Goal: Information Seeking & Learning: Find specific fact

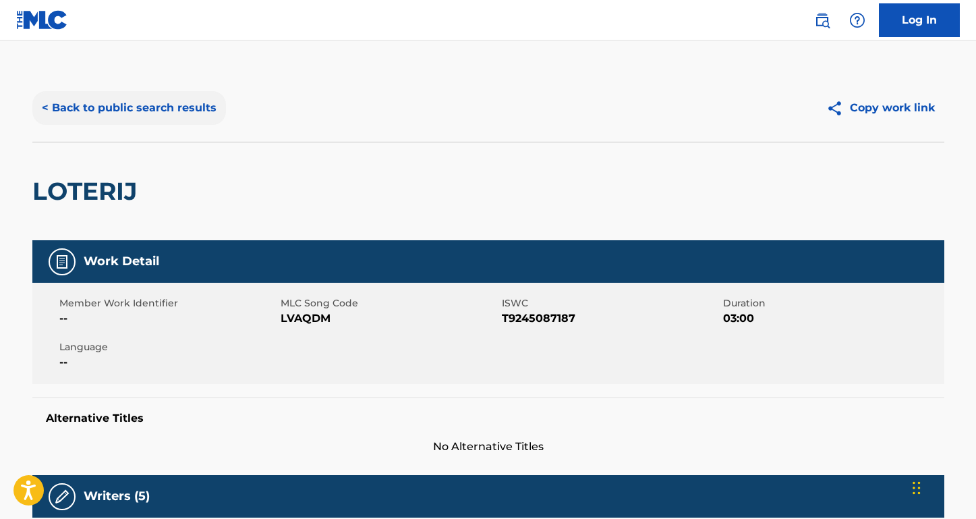
click at [207, 110] on button "< Back to public search results" at bounding box center [129, 108] width 194 height 34
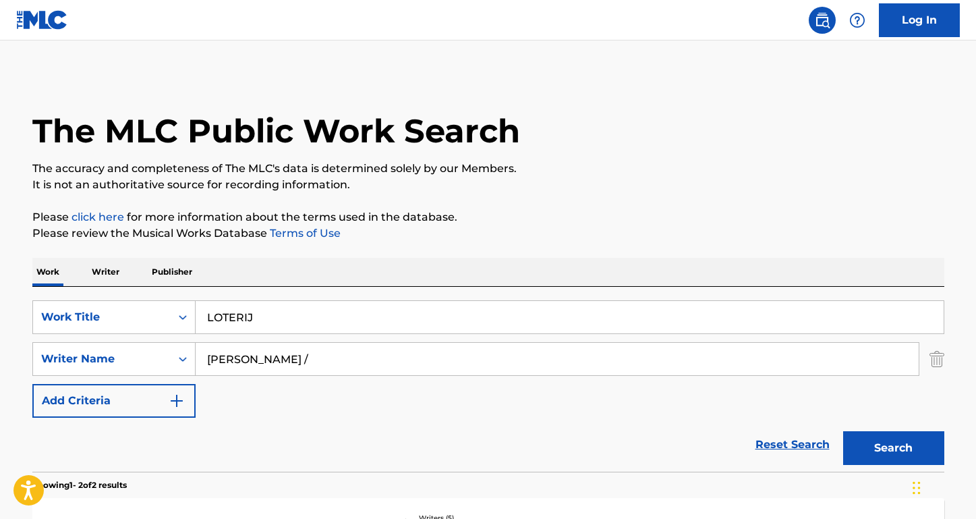
scroll to position [111, 0]
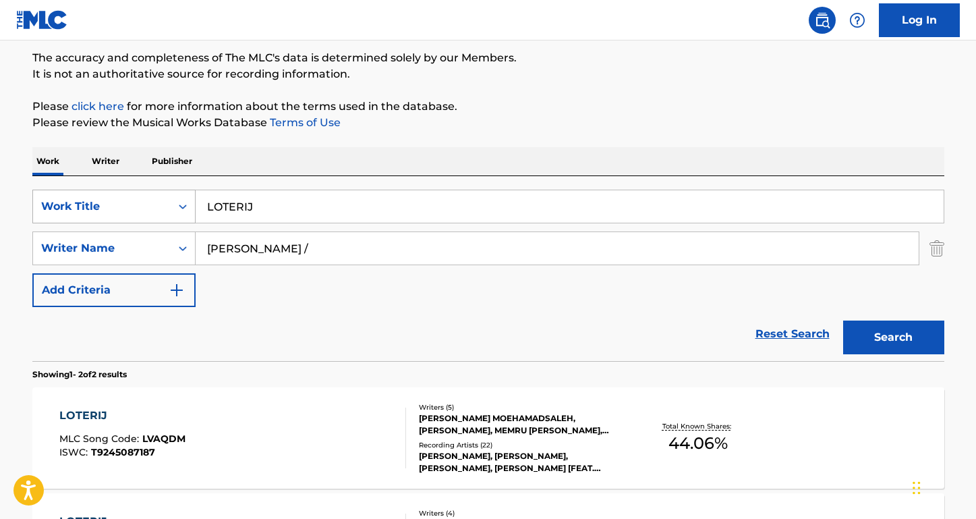
drag, startPoint x: 291, startPoint y: 204, endPoint x: 123, endPoint y: 202, distance: 168.7
click at [123, 202] on div "SearchWithCriteria947fe26c-4eb3-4423-97b6-ab0c4cf5d48e Work Title LOTERIJ" at bounding box center [488, 207] width 912 height 34
type input "make him mine"
drag, startPoint x: 298, startPoint y: 256, endPoint x: 187, endPoint y: 248, distance: 110.9
click at [187, 248] on div "SearchWithCriteria8455a323-07f8-4967-afe1-85a15b8996e3 Writer Name [PERSON_NAME…" at bounding box center [488, 248] width 912 height 34
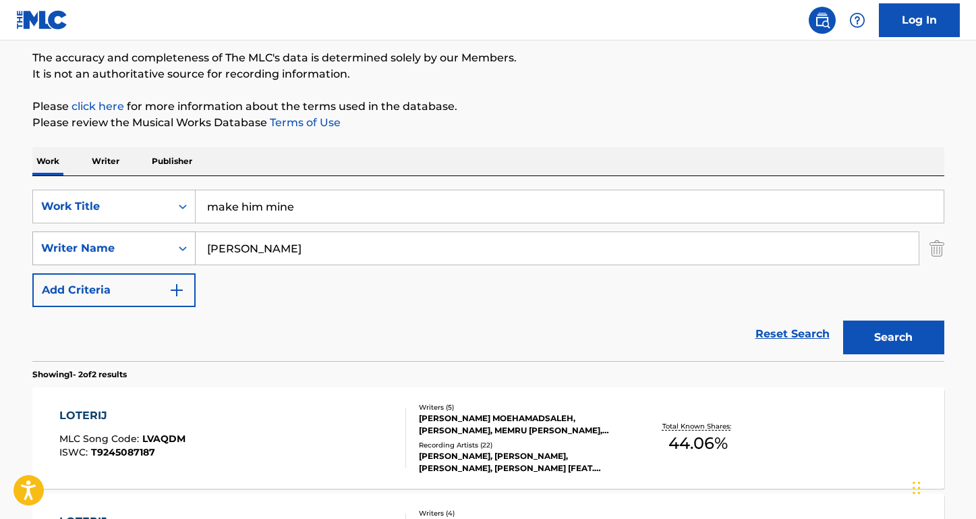
click at [893, 337] on button "Search" at bounding box center [893, 337] width 101 height 34
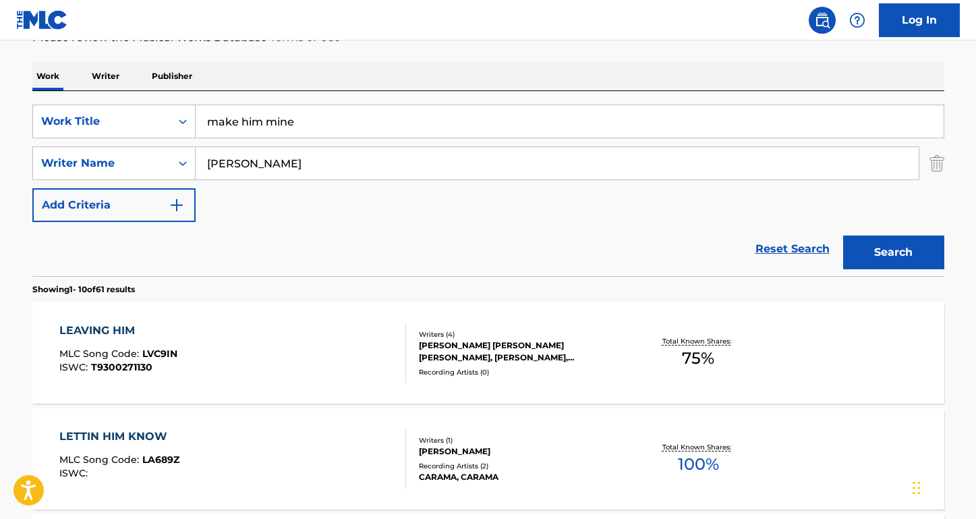
scroll to position [47, 0]
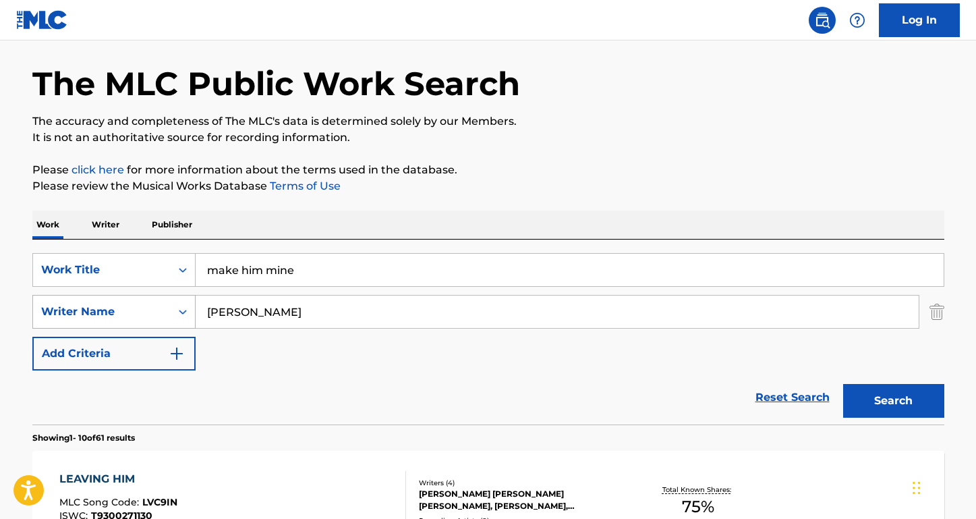
paste input "[PERSON_NAME]"
drag, startPoint x: 300, startPoint y: 310, endPoint x: 164, endPoint y: 310, distance: 135.6
click at [164, 310] on div "SearchWithCriteria8455a323-07f8-4967-afe1-85a15b8996e3 Writer Name [PERSON_NAME]" at bounding box center [488, 312] width 912 height 34
type input "[PERSON_NAME]"
click at [893, 401] on button "Search" at bounding box center [893, 401] width 101 height 34
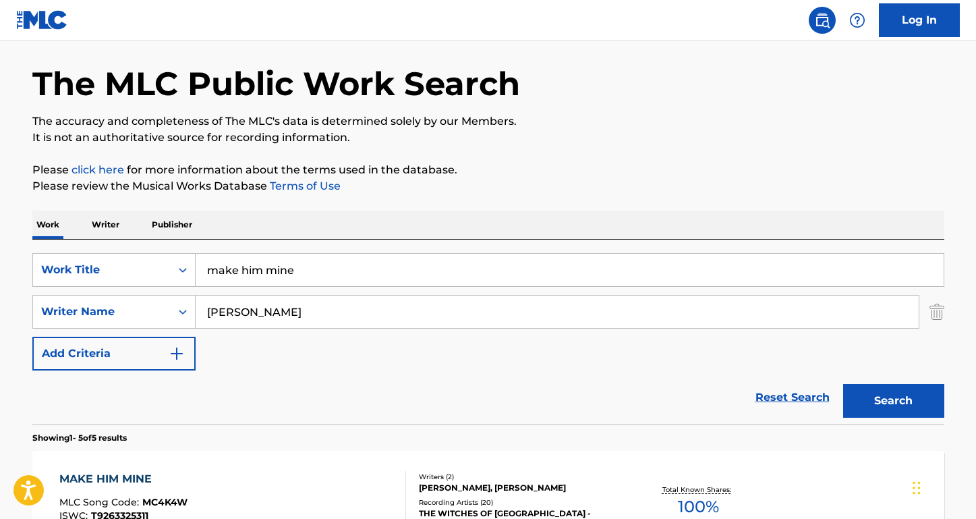
scroll to position [314, 0]
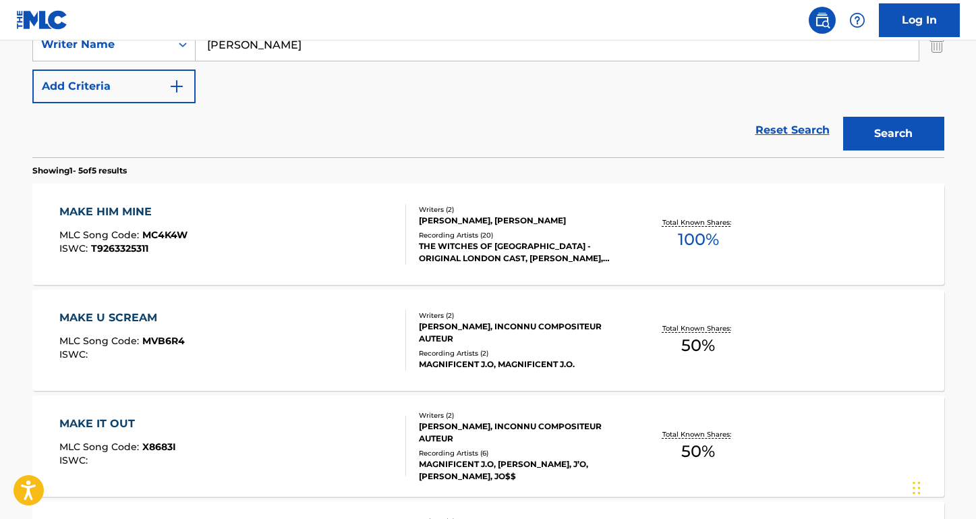
click at [123, 203] on div "MAKE HIM MINE MLC Song Code : MC4K4W ISWC : T9263325311 Writers ( 2 ) [PERSON_N…" at bounding box center [488, 234] width 912 height 101
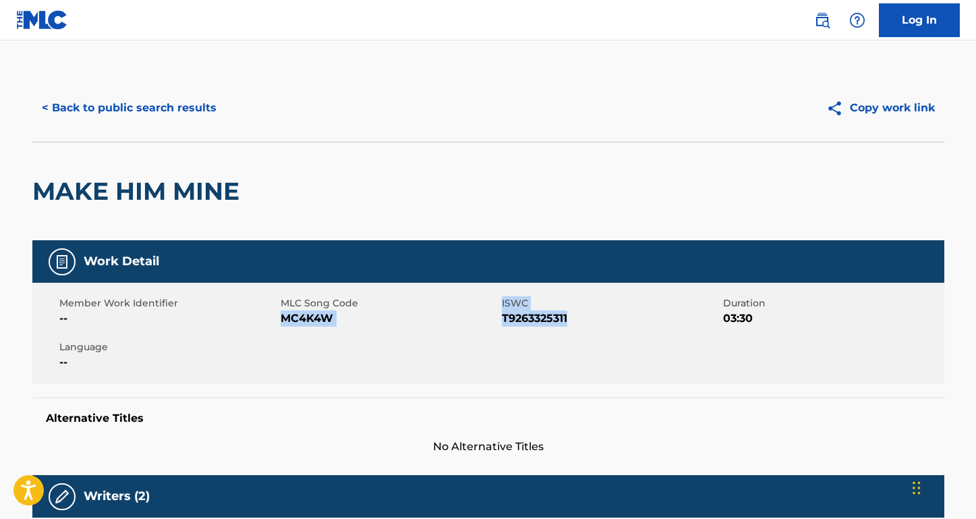
drag, startPoint x: 594, startPoint y: 313, endPoint x: 283, endPoint y: 321, distance: 311.8
click at [282, 321] on div "Member Work Identifier -- MLC Song Code MC4K4W ISWC T9263325311 Duration 03:30 …" at bounding box center [488, 333] width 912 height 101
copy div "MC4K4W ISWC T9263325311"
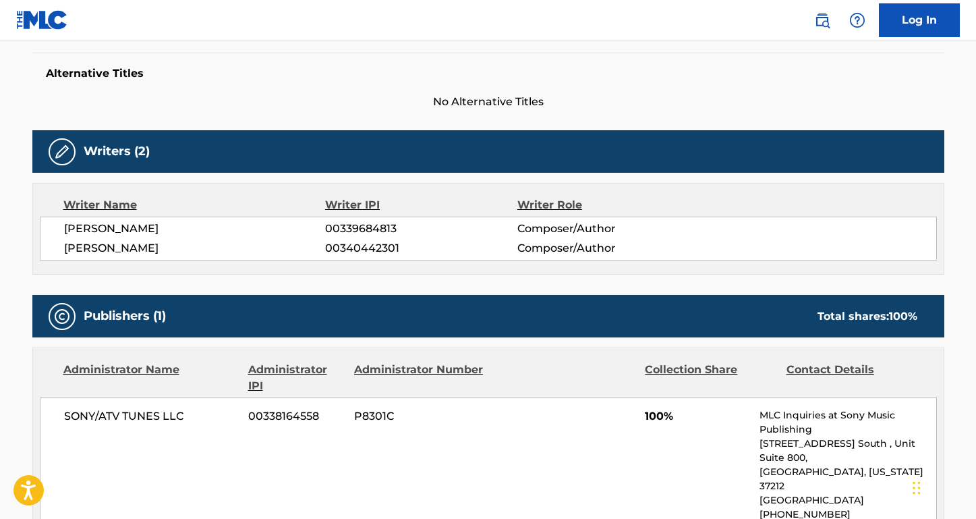
scroll to position [459, 0]
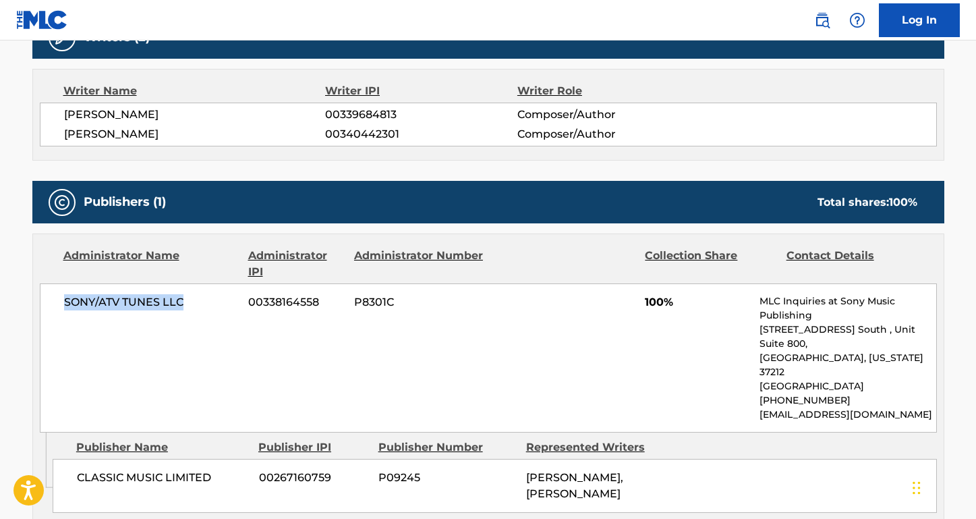
drag, startPoint x: 194, startPoint y: 296, endPoint x: 24, endPoint y: 296, distance: 170.0
click at [24, 296] on div "< Back to public search results Copy work link MAKE HIM MINE Work Detail Member…" at bounding box center [488, 381] width 945 height 1533
copy span "SONY/ATV TUNES LLC"
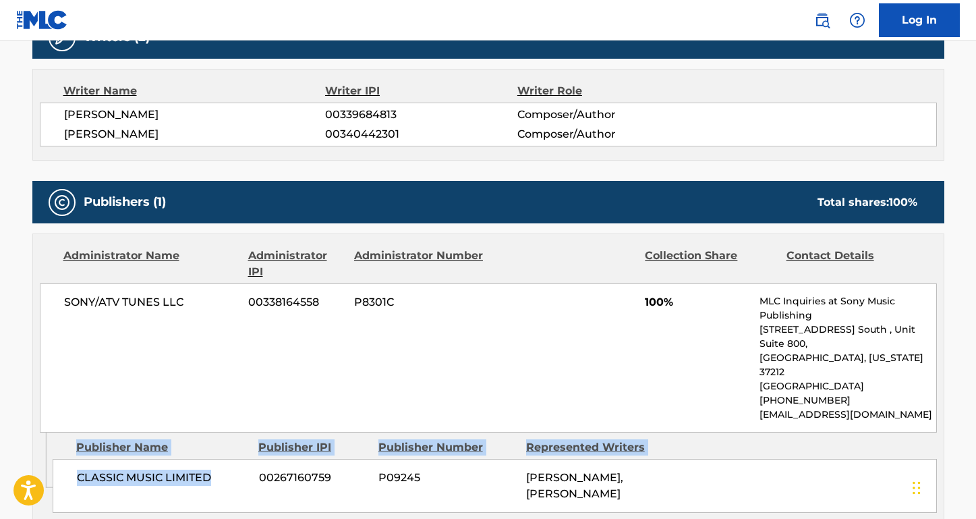
drag, startPoint x: 215, startPoint y: 446, endPoint x: 36, endPoint y: 443, distance: 178.1
click at [36, 443] on div "Admin Original Publisher Connecting Line Publisher Name Publisher IPI Publisher…" at bounding box center [488, 475] width 911 height 87
copy div "Admin Original Publisher Connecting Line Publisher Name Publisher IPI Publisher…"
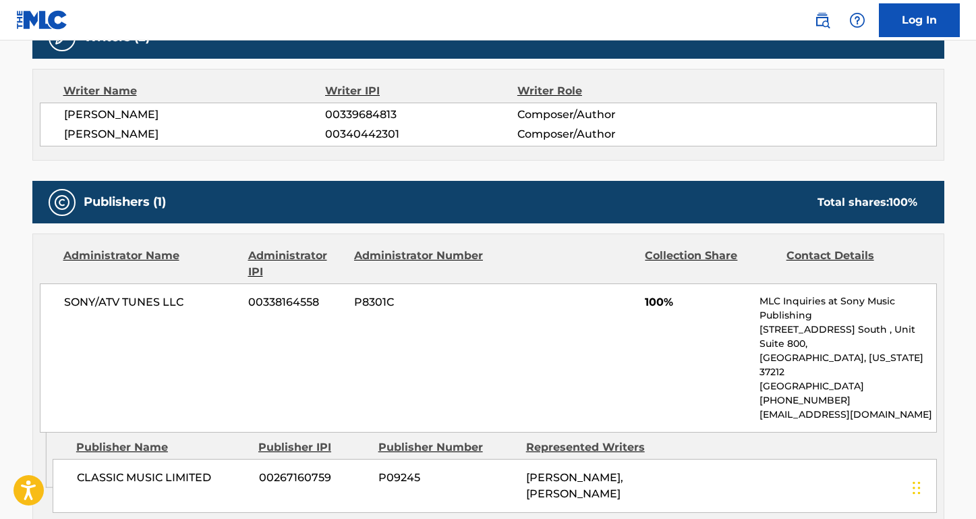
click at [157, 459] on div "CLASSIC MUSIC LIMITED 00267160759 P09245 [PERSON_NAME], [PERSON_NAME]" at bounding box center [495, 486] width 885 height 54
drag, startPoint x: 206, startPoint y: 449, endPoint x: 70, endPoint y: 450, distance: 136.3
click at [70, 459] on div "CLASSIC MUSIC LIMITED 00267160759 P09245 [PERSON_NAME], [PERSON_NAME]" at bounding box center [495, 486] width 885 height 54
copy span "CLASSIC MUSIC LIMITED"
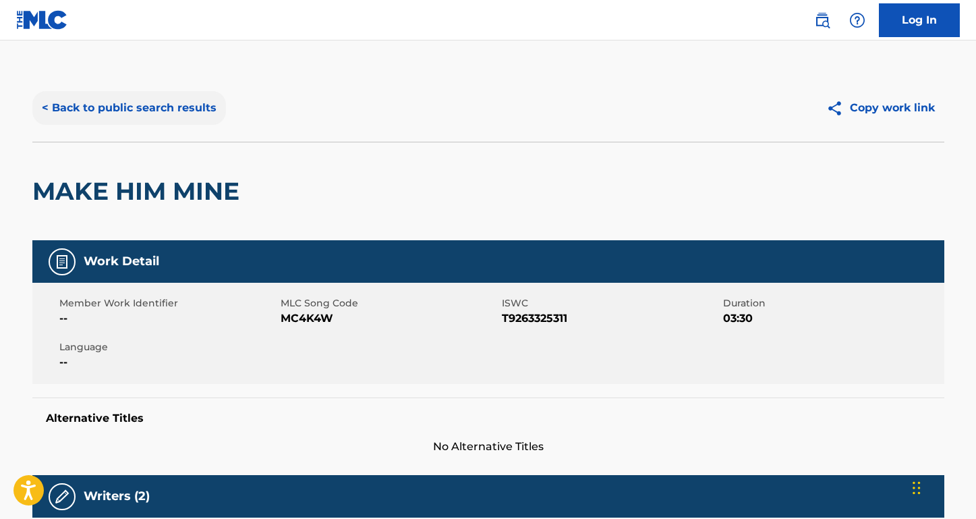
scroll to position [0, 0]
click at [202, 105] on button "< Back to public search results" at bounding box center [129, 108] width 194 height 34
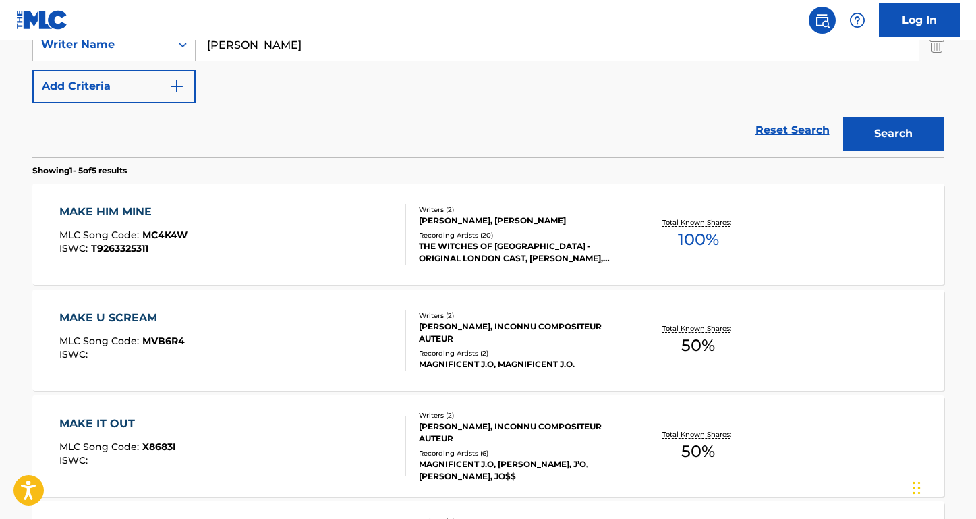
scroll to position [295, 0]
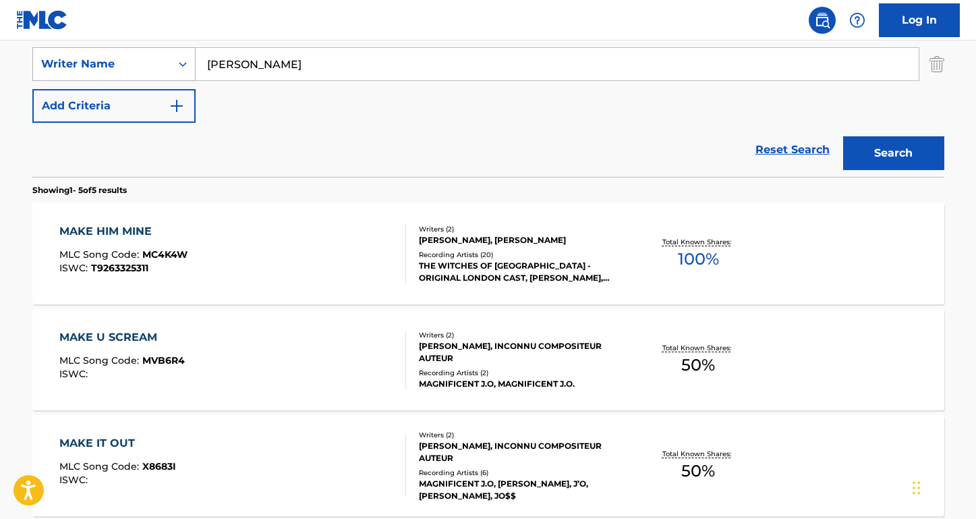
drag, startPoint x: 301, startPoint y: 72, endPoint x: 146, endPoint y: 59, distance: 155.0
click at [146, 59] on div "SearchWithCriteria8455a323-07f8-4967-afe1-85a15b8996e3 Writer Name [PERSON_NAME]" at bounding box center [488, 64] width 912 height 34
paste input "[PERSON_NAME]"
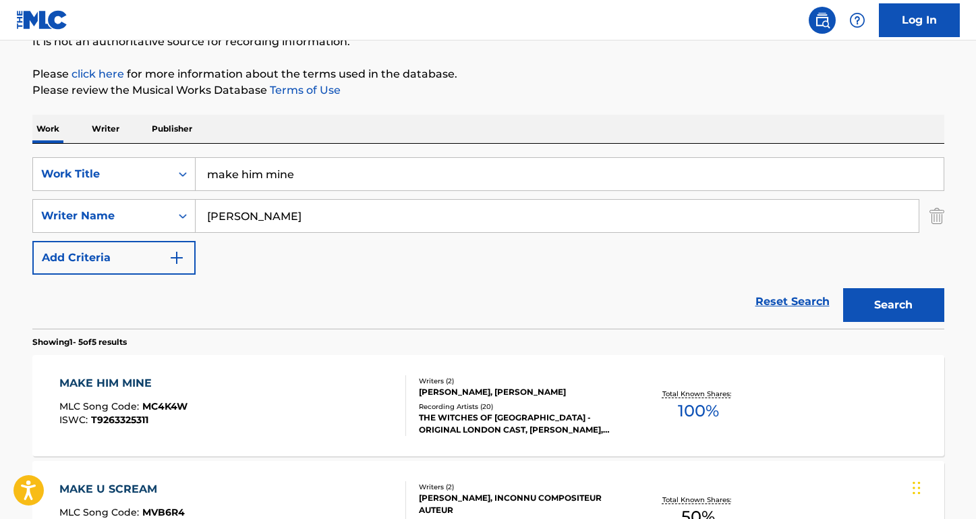
scroll to position [83, 0]
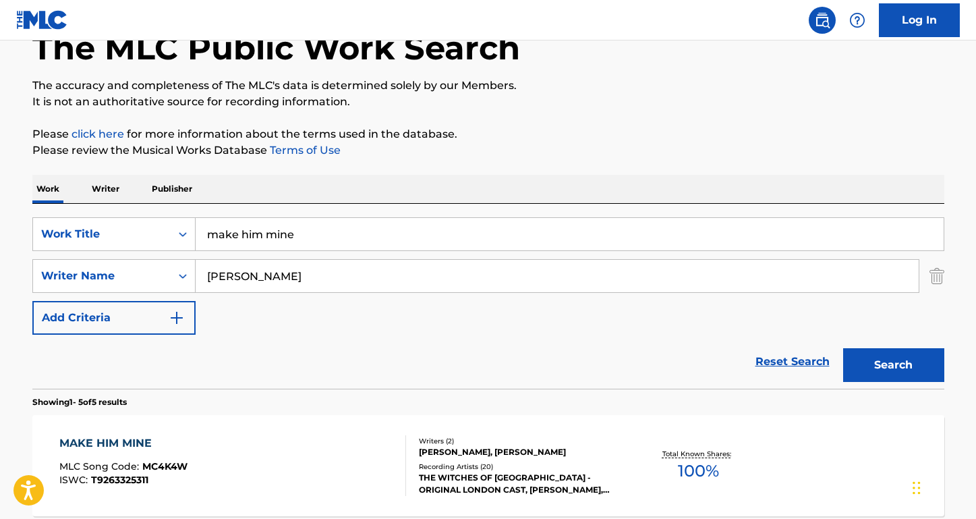
type input "[PERSON_NAME]"
drag, startPoint x: 309, startPoint y: 229, endPoint x: 182, endPoint y: 227, distance: 126.8
click at [182, 227] on div "SearchWithCriteria947fe26c-4eb3-4423-97b6-ab0c4cf5d48e Work Title make him mine" at bounding box center [488, 234] width 912 height 34
type input "HOME"
click at [893, 365] on button "Search" at bounding box center [893, 365] width 101 height 34
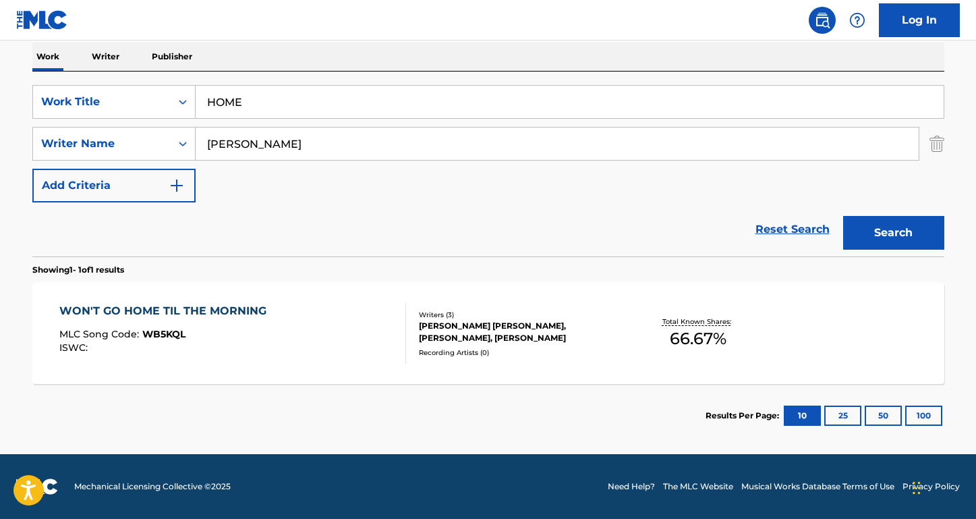
scroll to position [215, 0]
drag, startPoint x: 242, startPoint y: 143, endPoint x: 136, endPoint y: 138, distance: 106.7
click at [136, 138] on div "SearchWithCriteria8455a323-07f8-4967-afe1-85a15b8996e3 Writer Name [PERSON_NAME]" at bounding box center [488, 144] width 912 height 34
click at [893, 233] on button "Search" at bounding box center [893, 233] width 101 height 34
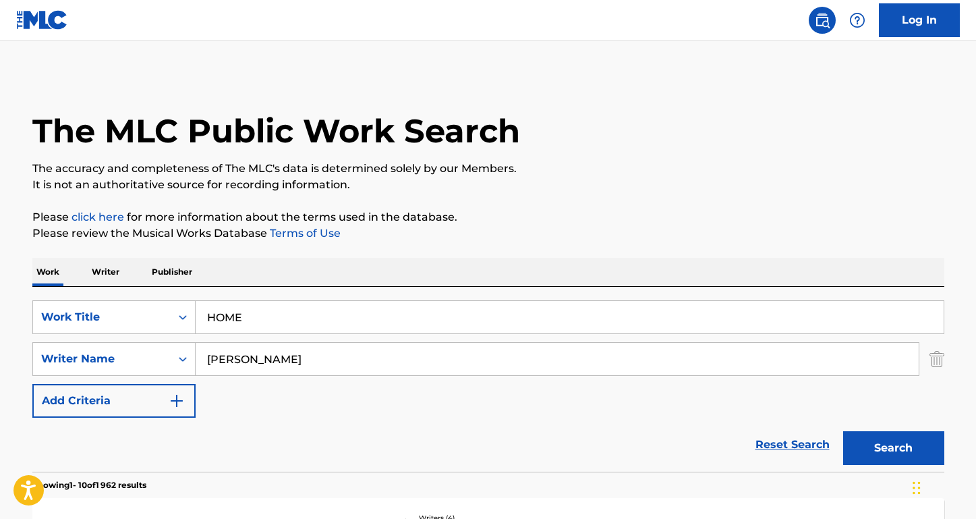
scroll to position [0, 0]
drag, startPoint x: 244, startPoint y: 365, endPoint x: 150, endPoint y: 356, distance: 94.2
click at [150, 356] on div "SearchWithCriteria8455a323-07f8-4967-afe1-85a15b8996e3 Writer Name [PERSON_NAME]" at bounding box center [488, 359] width 912 height 34
paste input "[PERSON_NAME]"
type input "[PERSON_NAME]"
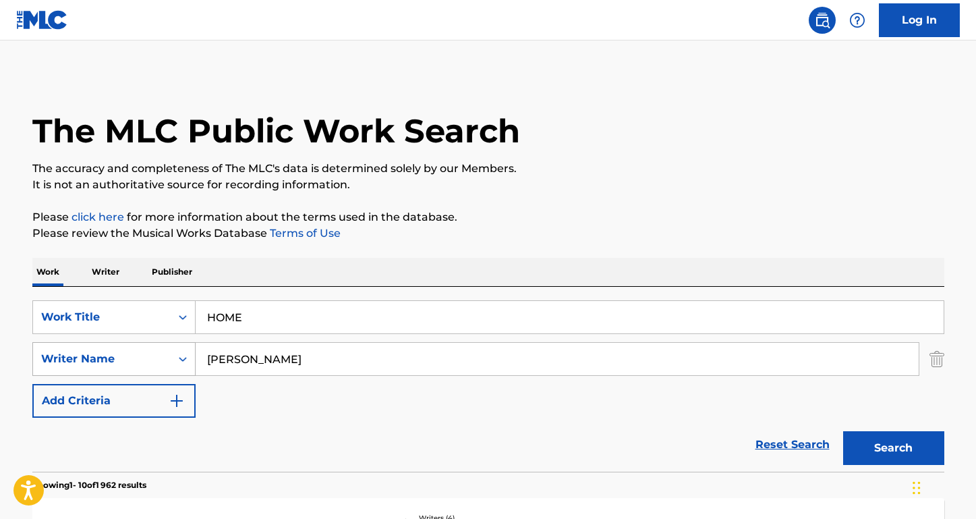
click at [893, 448] on button "Search" at bounding box center [893, 448] width 101 height 34
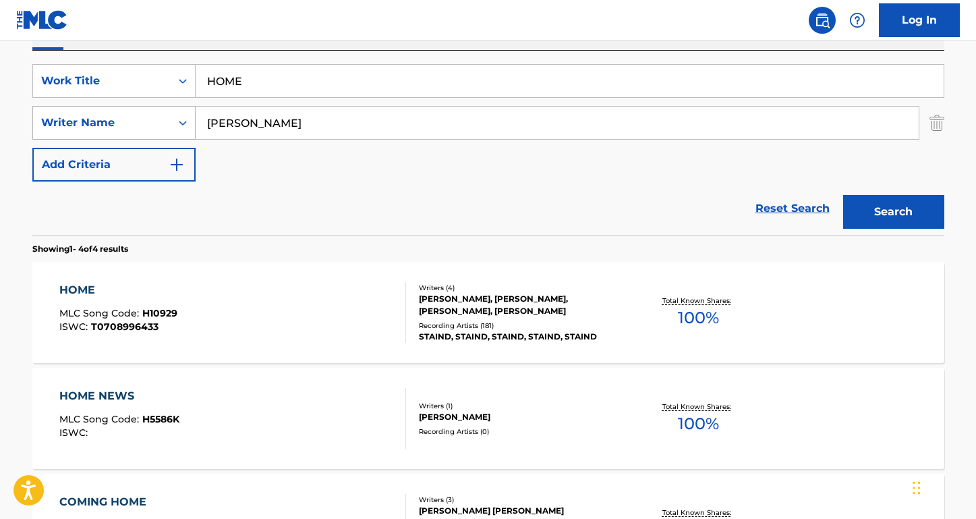
scroll to position [314, 0]
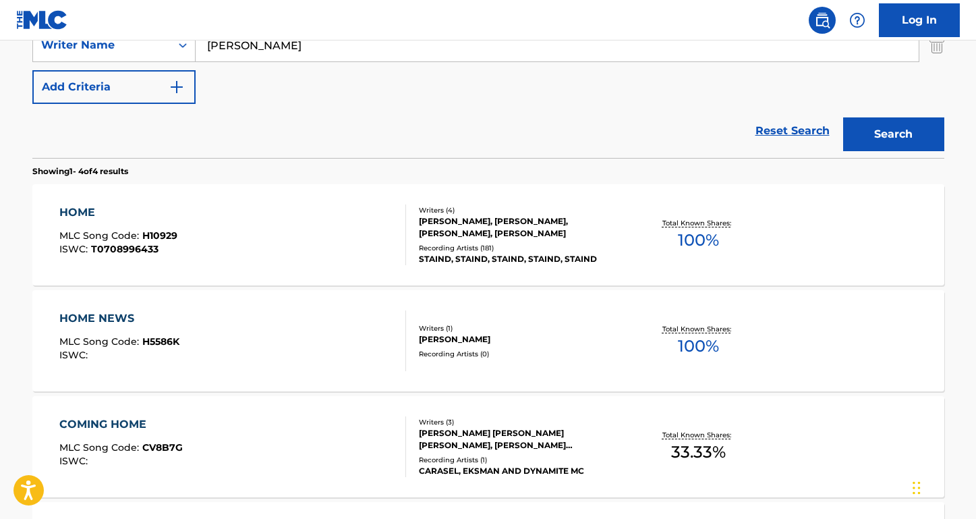
click at [105, 213] on div "HOME" at bounding box center [118, 212] width 118 height 16
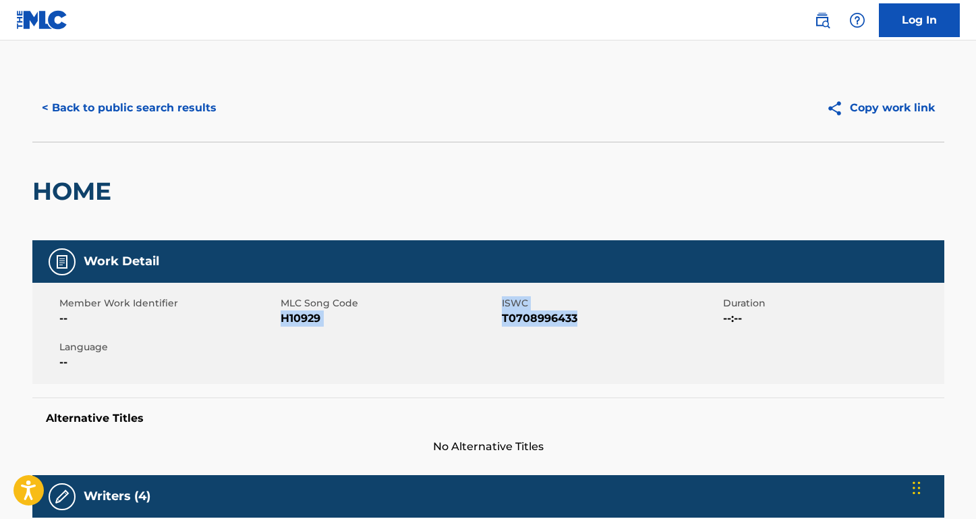
drag, startPoint x: 582, startPoint y: 315, endPoint x: 286, endPoint y: 315, distance: 295.5
click at [283, 316] on div "Member Work Identifier -- MLC Song Code H10929 ISWC T0708996433 Duration --:-- …" at bounding box center [488, 333] width 912 height 101
copy div "H10929 ISWC T0708996433"
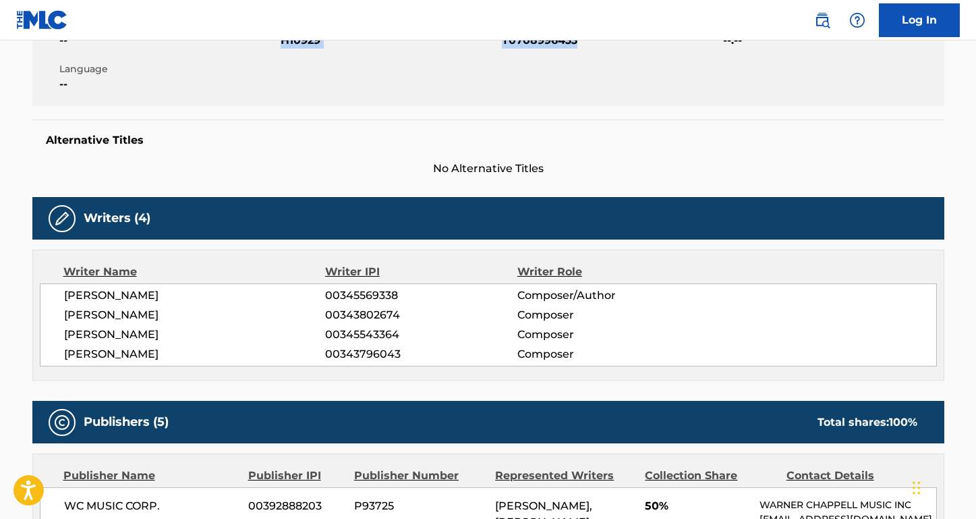
scroll to position [370, 0]
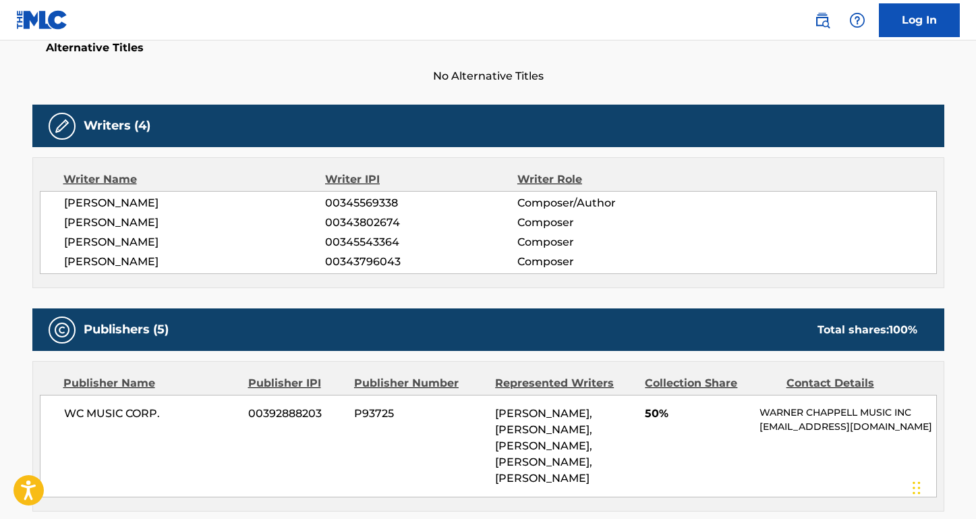
drag, startPoint x: 194, startPoint y: 223, endPoint x: 56, endPoint y: 223, distance: 137.6
click at [56, 223] on div "[PERSON_NAME] 00345569338 Composer/Author [PERSON_NAME] 00343802674 Composer [P…" at bounding box center [488, 232] width 897 height 83
copy span "[PERSON_NAME]"
drag, startPoint x: 138, startPoint y: 249, endPoint x: 43, endPoint y: 245, distance: 95.2
click at [43, 245] on div "[PERSON_NAME] 00345569338 Composer/Author [PERSON_NAME] 00343802674 Composer [P…" at bounding box center [488, 232] width 897 height 83
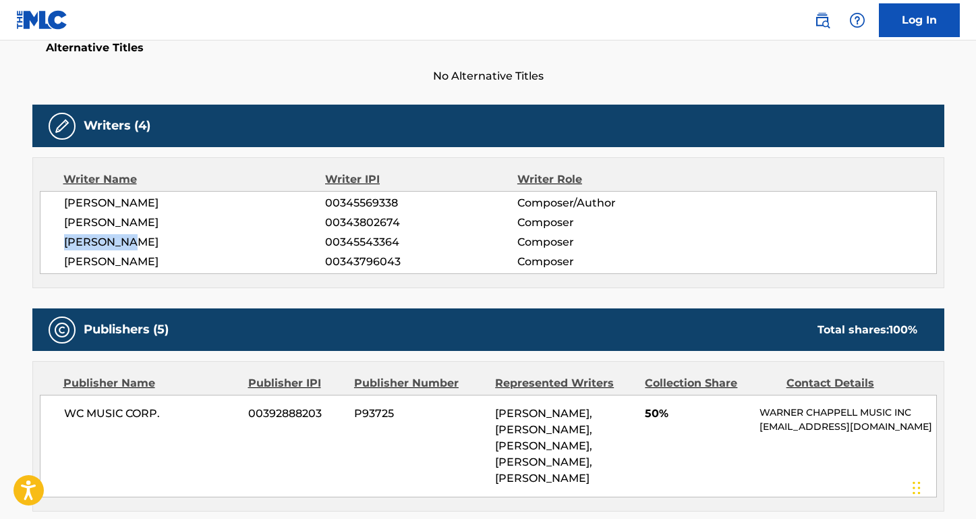
copy span "[PERSON_NAME]"
drag, startPoint x: 173, startPoint y: 260, endPoint x: 47, endPoint y: 260, distance: 126.2
click at [47, 260] on div "[PERSON_NAME] 00345569338 Composer/Author [PERSON_NAME] 00343802674 Composer [P…" at bounding box center [488, 232] width 897 height 83
copy span "[PERSON_NAME]"
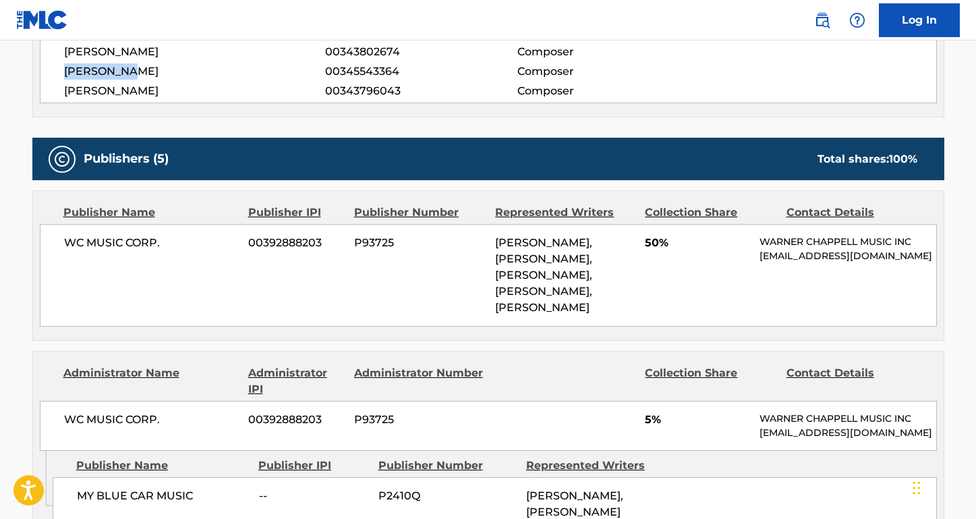
scroll to position [593, 0]
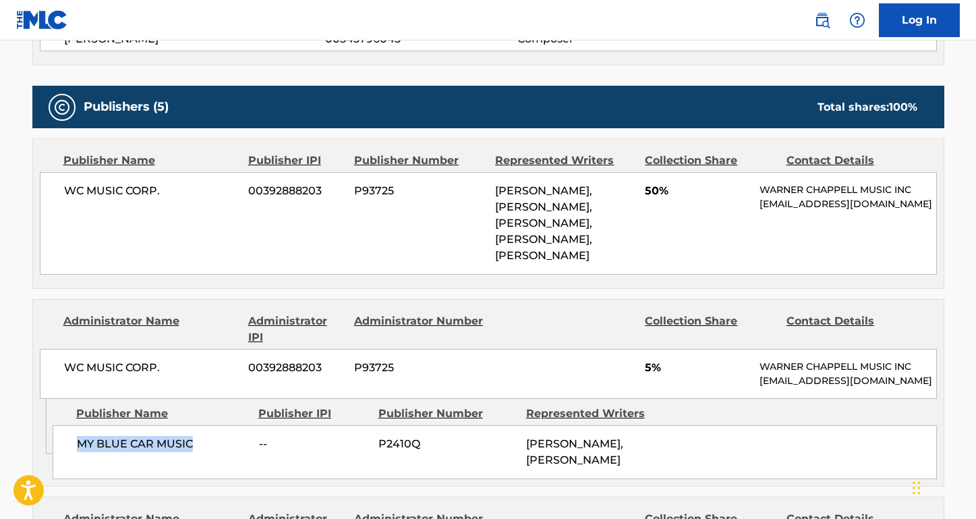
drag, startPoint x: 200, startPoint y: 436, endPoint x: 76, endPoint y: 434, distance: 124.1
click at [77, 436] on span "MY BLUE CAR MUSIC" at bounding box center [163, 444] width 172 height 16
copy span "MY BLUE CAR MUSIC"
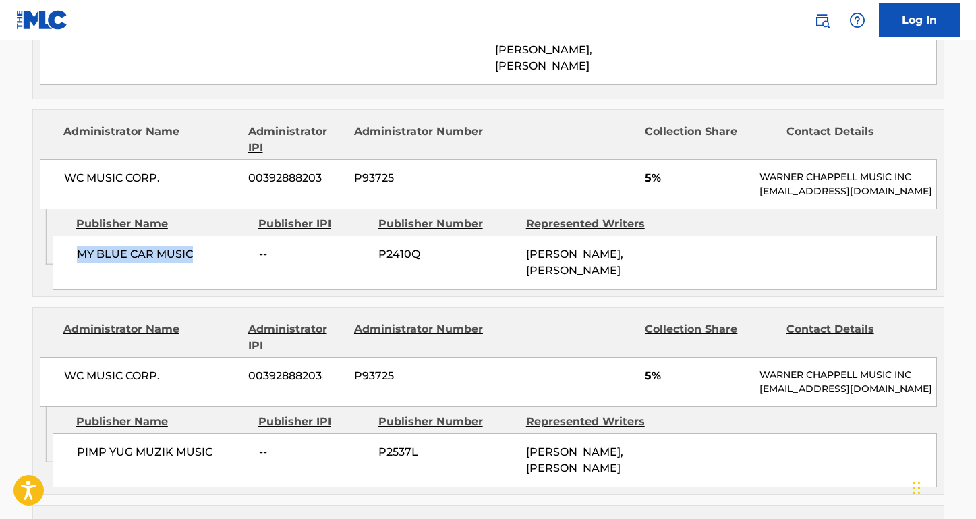
scroll to position [791, 0]
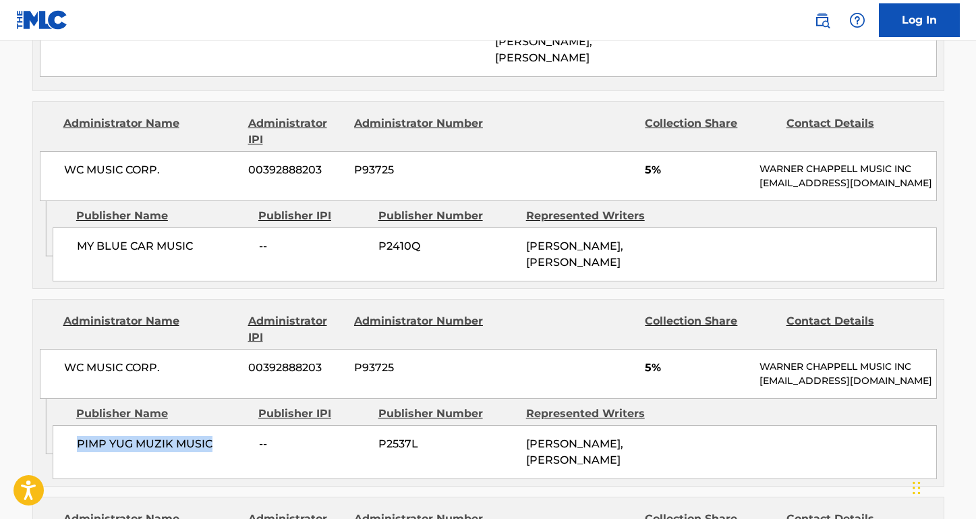
drag, startPoint x: 217, startPoint y: 435, endPoint x: 65, endPoint y: 437, distance: 151.1
click at [65, 437] on div "PIMP YUG MUZIK MUSIC -- P2537L [PERSON_NAME], [PERSON_NAME]" at bounding box center [495, 452] width 885 height 54
copy span "PIMP YUG MUZIK MUSIC"
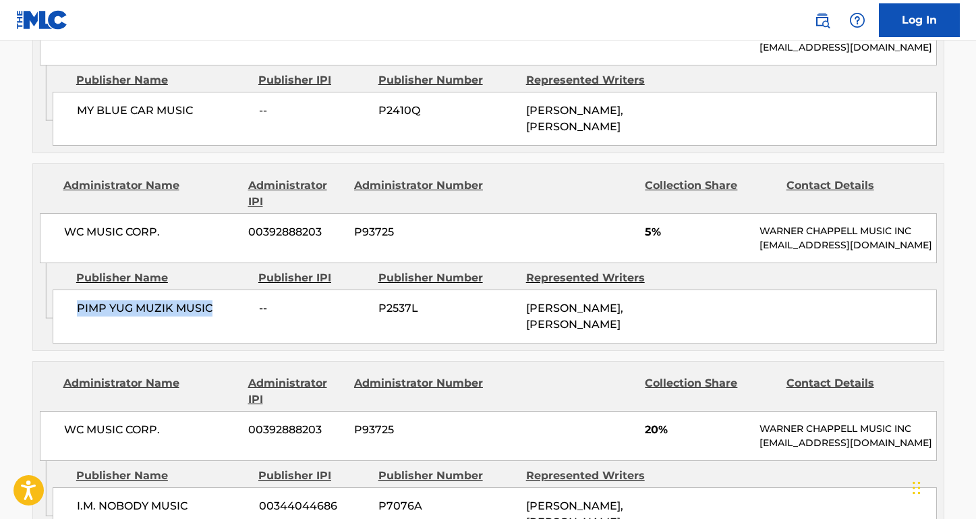
scroll to position [967, 0]
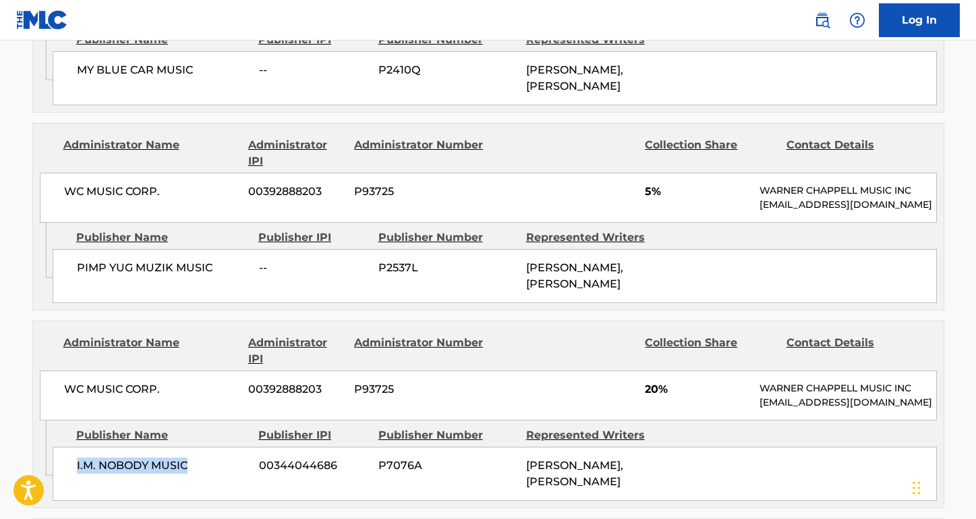
drag, startPoint x: 199, startPoint y: 456, endPoint x: 64, endPoint y: 459, distance: 135.0
click at [64, 459] on div "I.M. NOBODY MUSIC 00344044686 P7076A [PERSON_NAME], [PERSON_NAME]" at bounding box center [495, 474] width 885 height 54
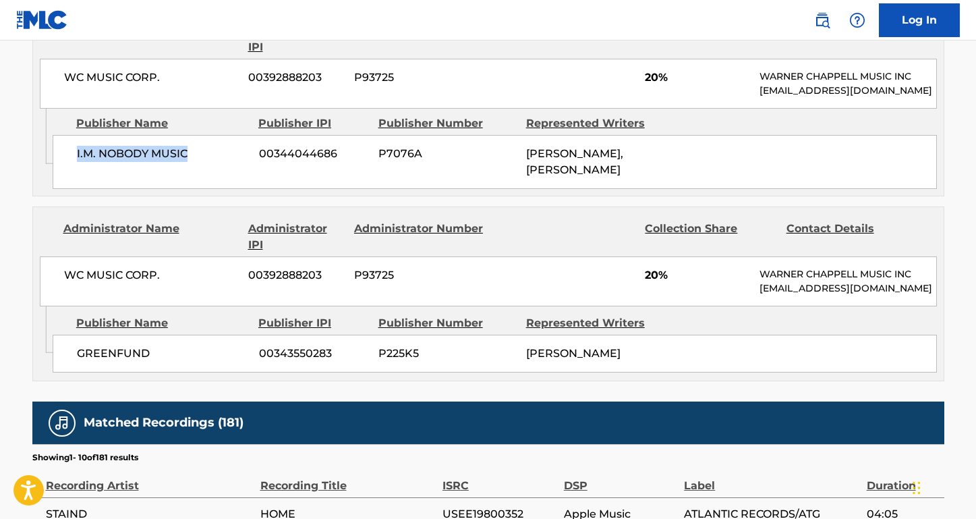
scroll to position [1295, 0]
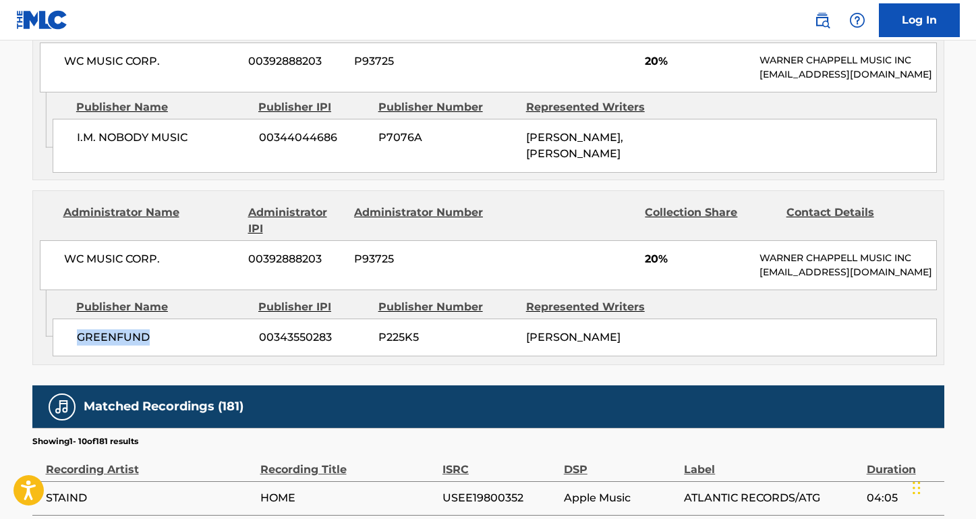
drag, startPoint x: 161, startPoint y: 340, endPoint x: 74, endPoint y: 332, distance: 88.1
click at [74, 332] on div "GREENFUND 00343550283 P225K5 [PERSON_NAME]" at bounding box center [495, 337] width 885 height 38
